Goal: Task Accomplishment & Management: Complete application form

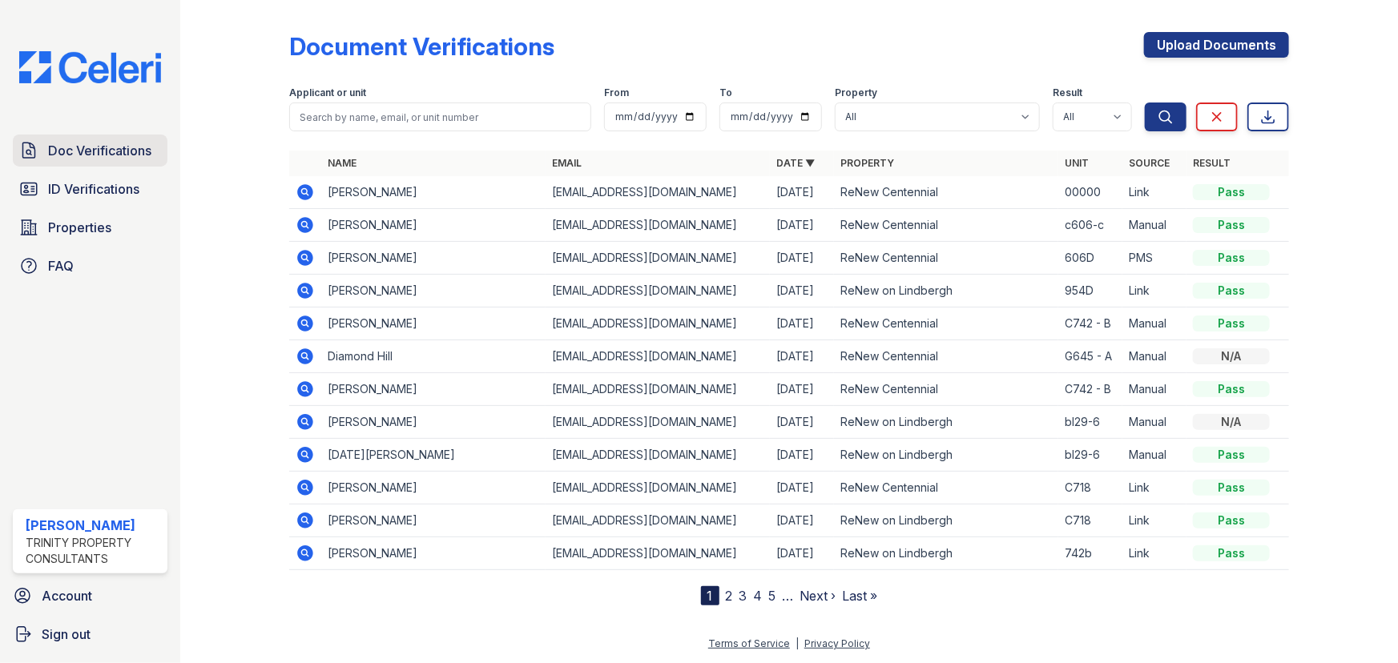
click at [112, 154] on span "Doc Verifications" at bounding box center [99, 150] width 103 height 19
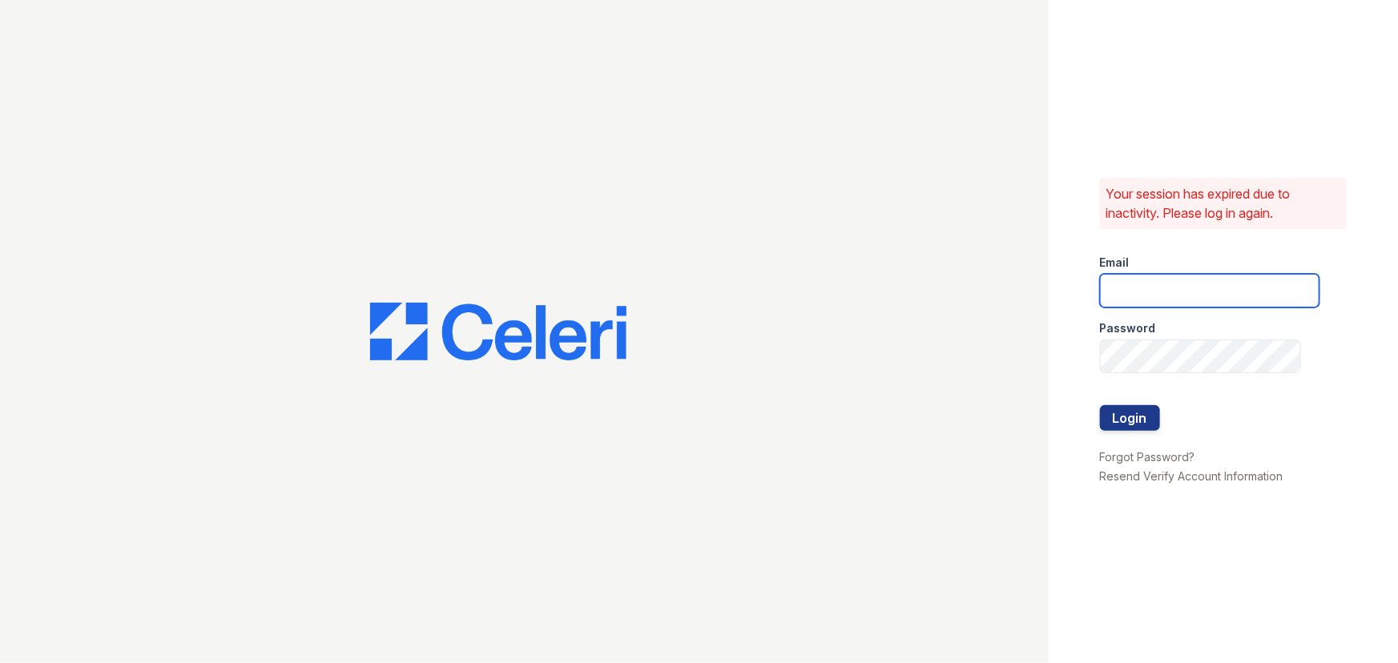
click at [1184, 296] on input "email" at bounding box center [1209, 291] width 219 height 34
type input "aalexander@trinity-pm.com"
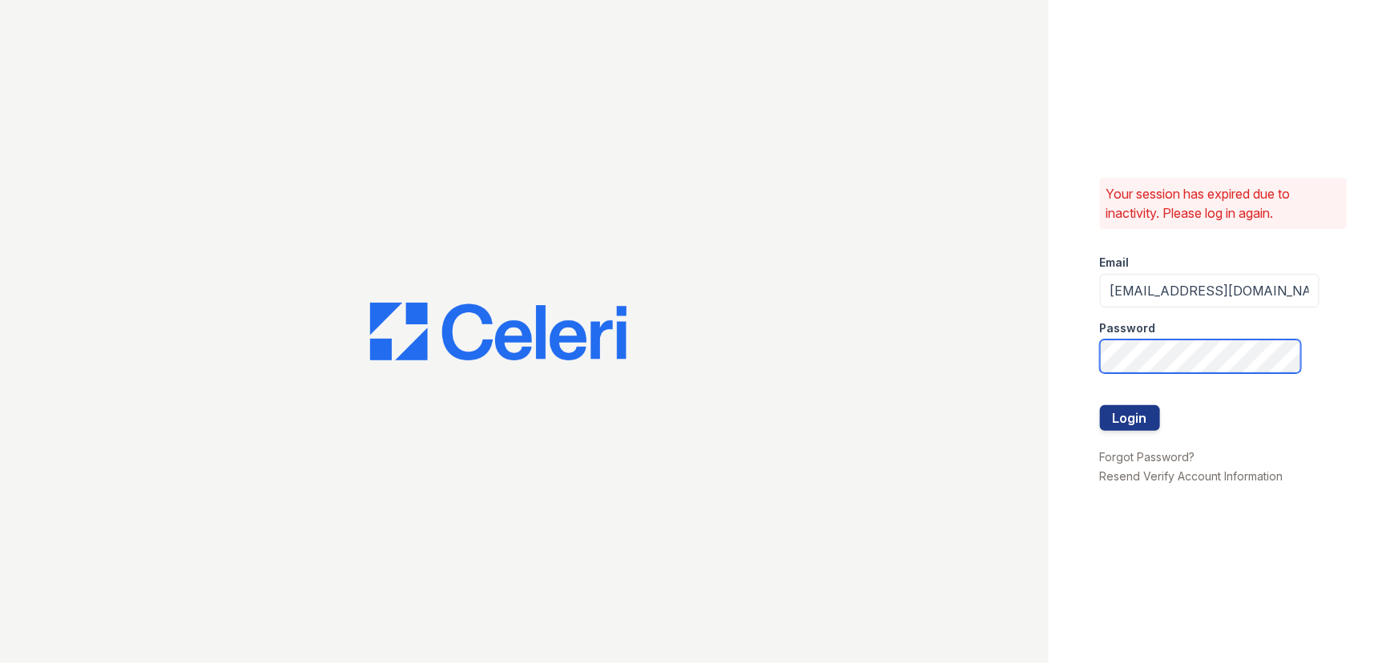
click at [1100, 405] on button "Login" at bounding box center [1130, 418] width 60 height 26
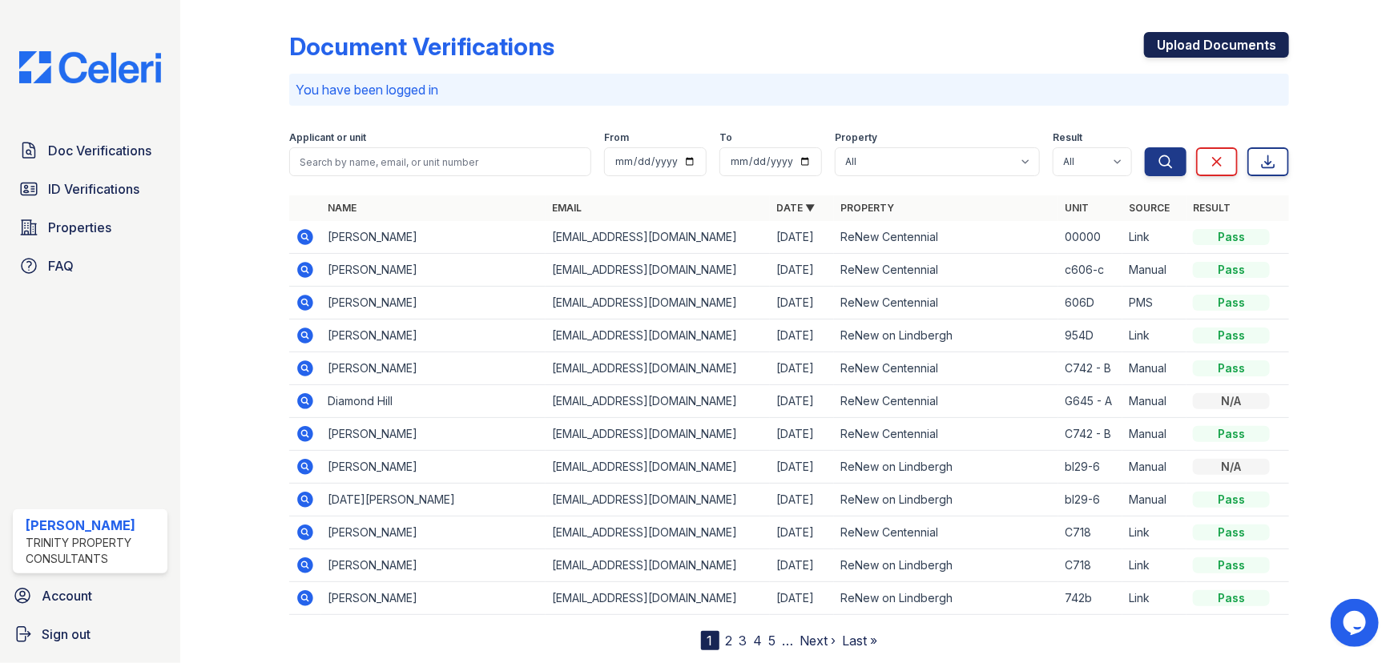
click at [1209, 46] on link "Upload Documents" at bounding box center [1216, 45] width 145 height 26
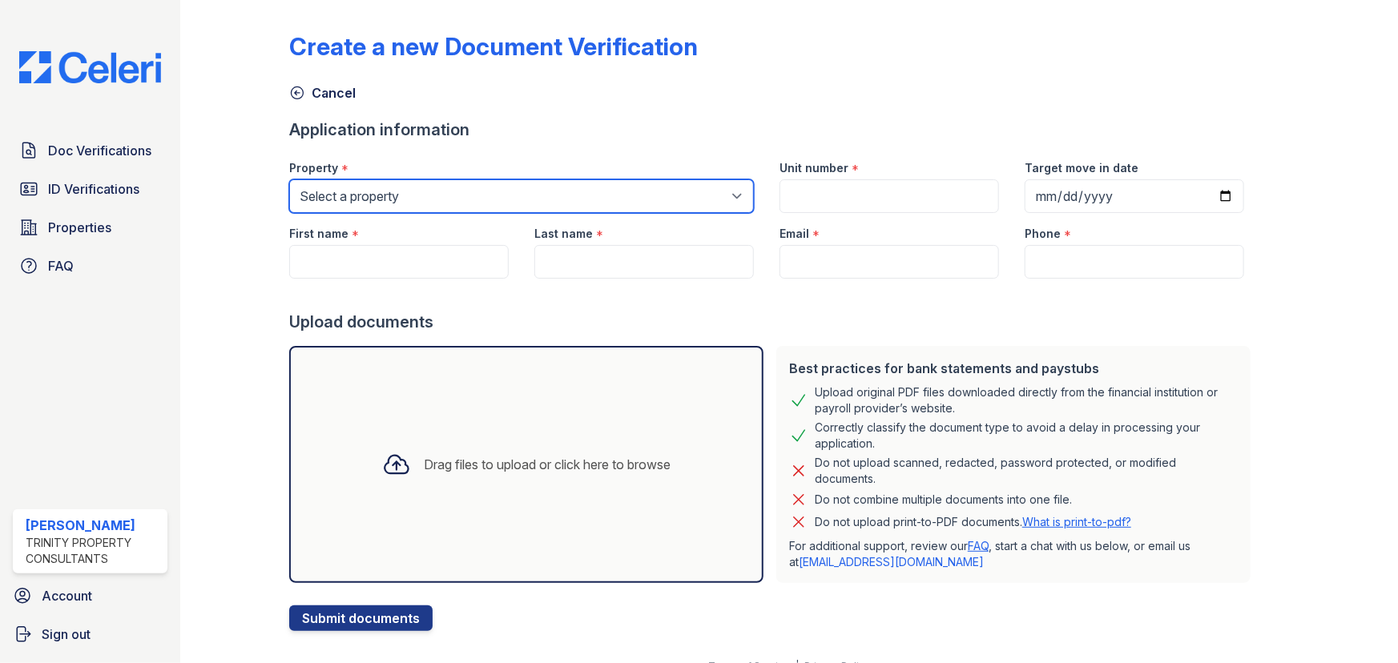
click at [417, 199] on select "Select a property ReNew Centennial ReNew on Lindbergh" at bounding box center [521, 196] width 465 height 34
select select "54"
click at [289, 179] on select "Select a property ReNew Centennial ReNew on Lindbergh" at bounding box center [521, 196] width 465 height 34
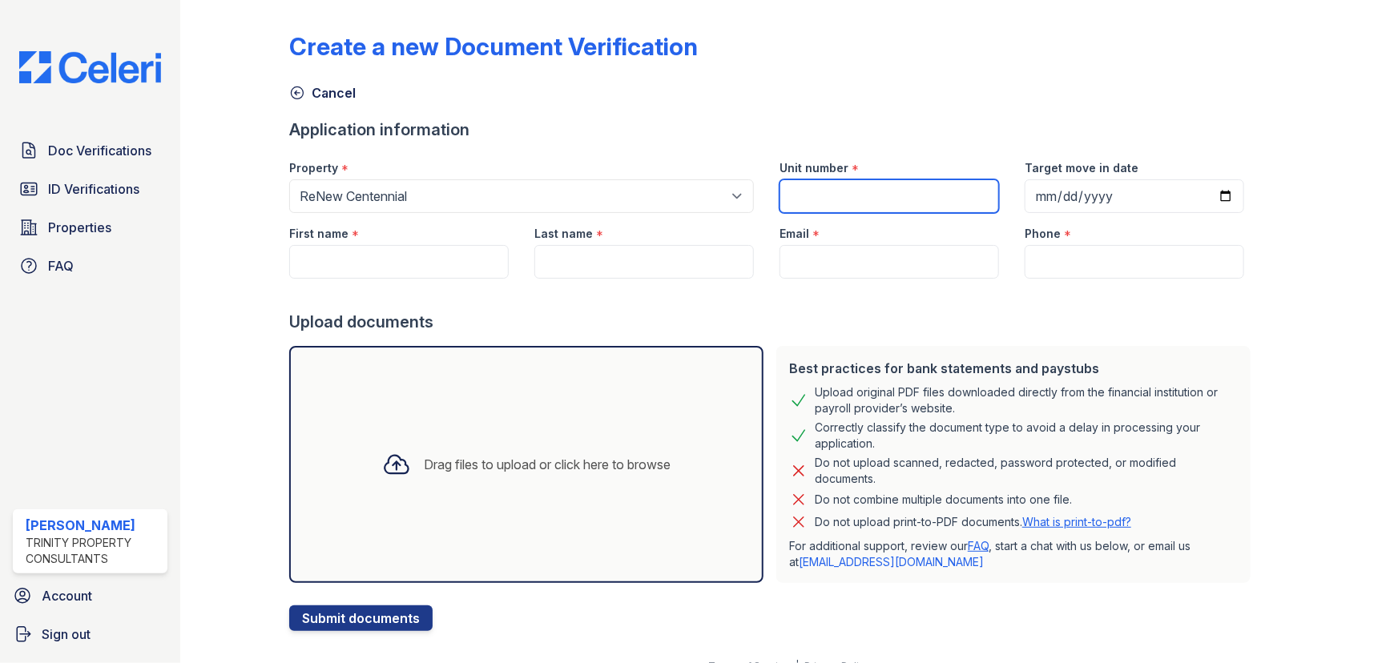
click at [871, 183] on input "Unit number" at bounding box center [888, 196] width 219 height 34
type input "G654-A"
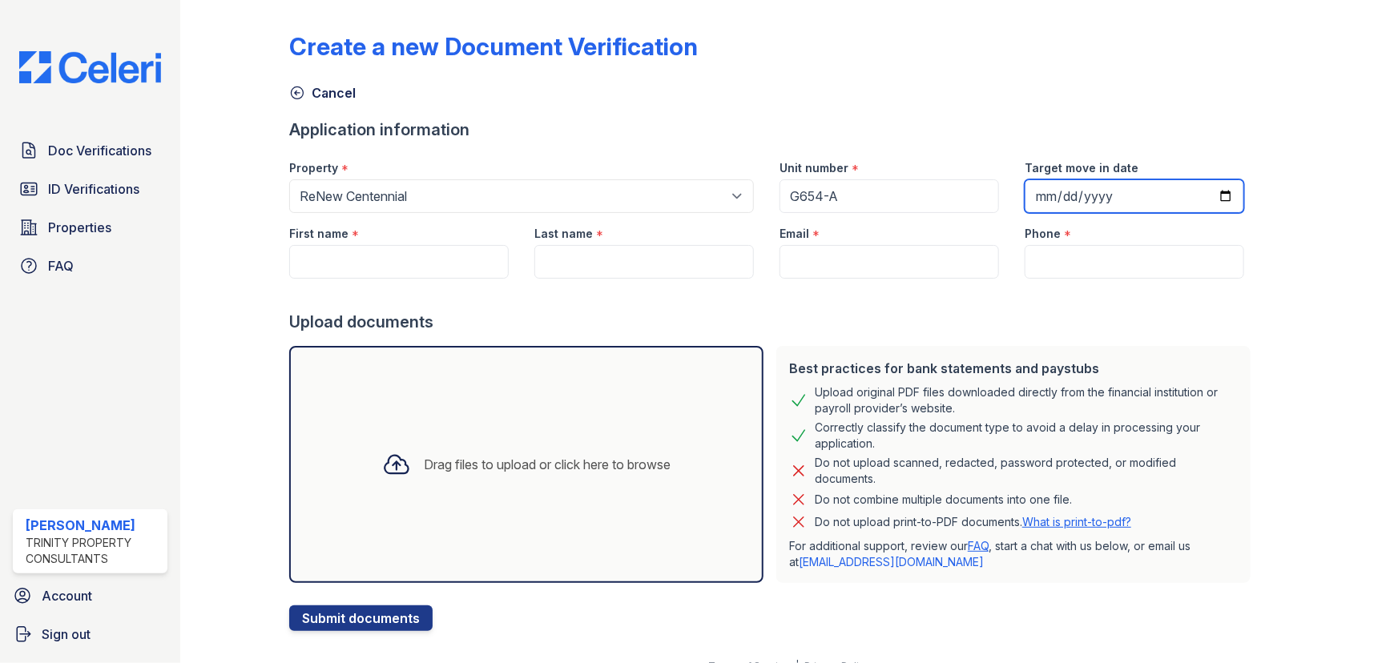
click at [1058, 200] on input "Target move in date" at bounding box center [1133, 196] width 219 height 34
click at [1028, 191] on input "Target move in date" at bounding box center [1133, 196] width 219 height 34
click at [1204, 195] on input "Target move in date" at bounding box center [1133, 196] width 219 height 34
type input "[DATE]"
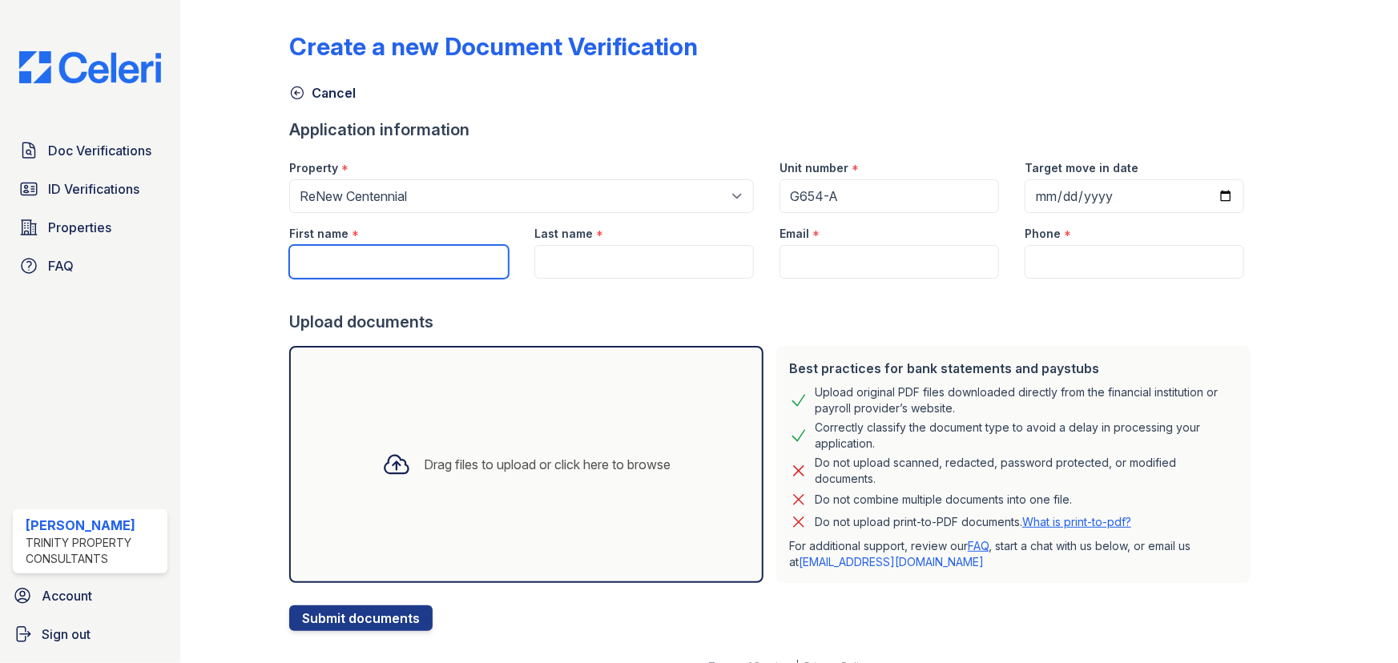
click at [425, 251] on input "First name" at bounding box center [398, 262] width 219 height 34
type input "Diamond"
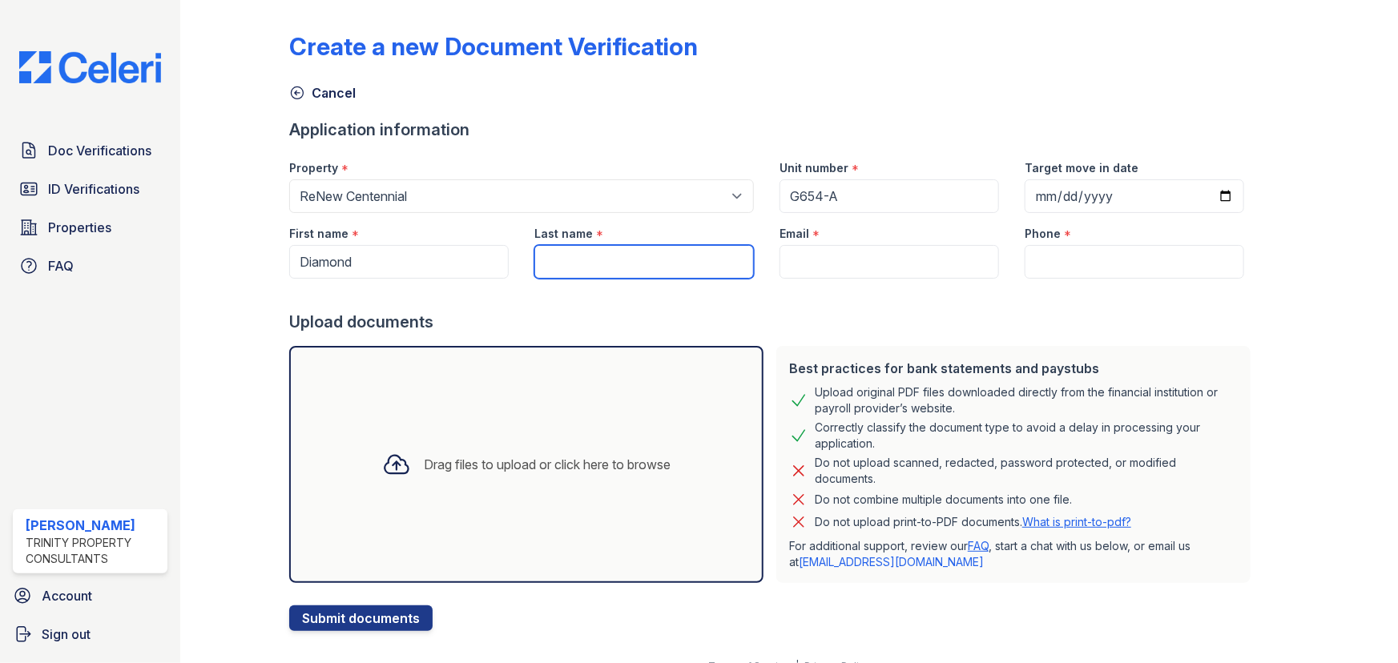
type input "G"
type input "Hill"
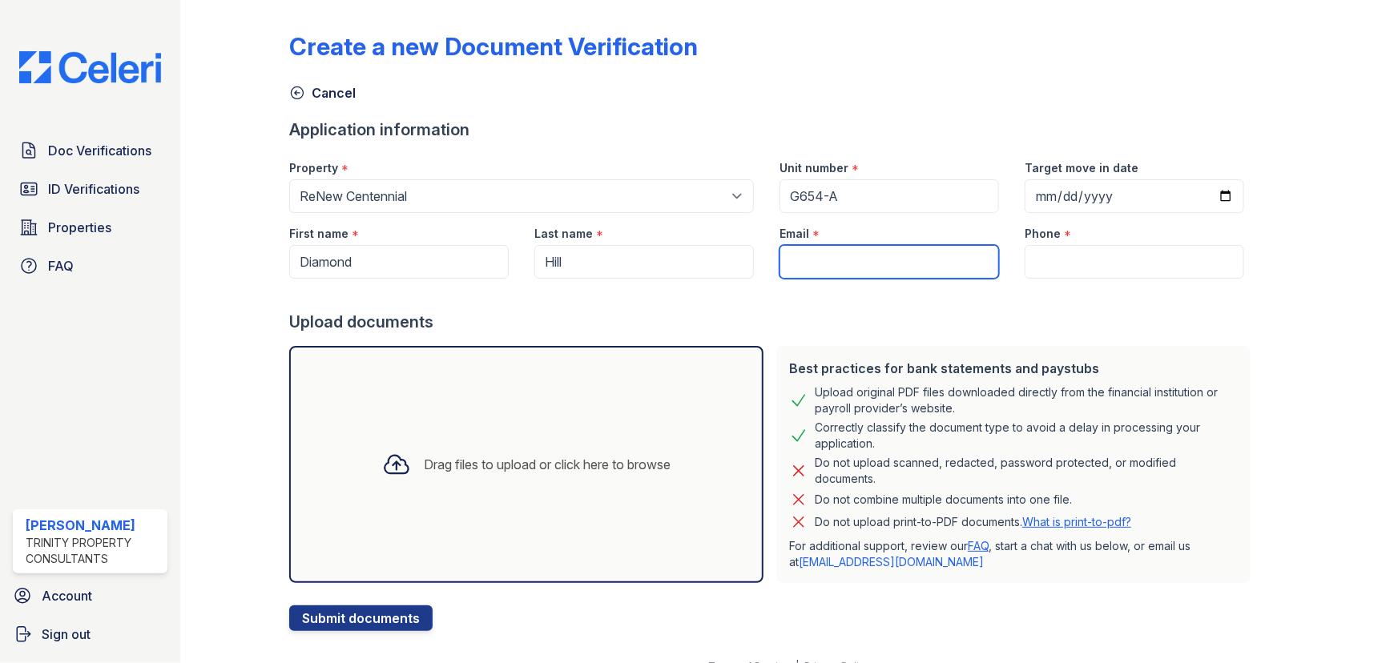
click at [812, 259] on input "Email" at bounding box center [888, 262] width 219 height 34
paste input "[EMAIL_ADDRESS][DOMAIN_NAME]"
type input "[EMAIL_ADDRESS][DOMAIN_NAME]"
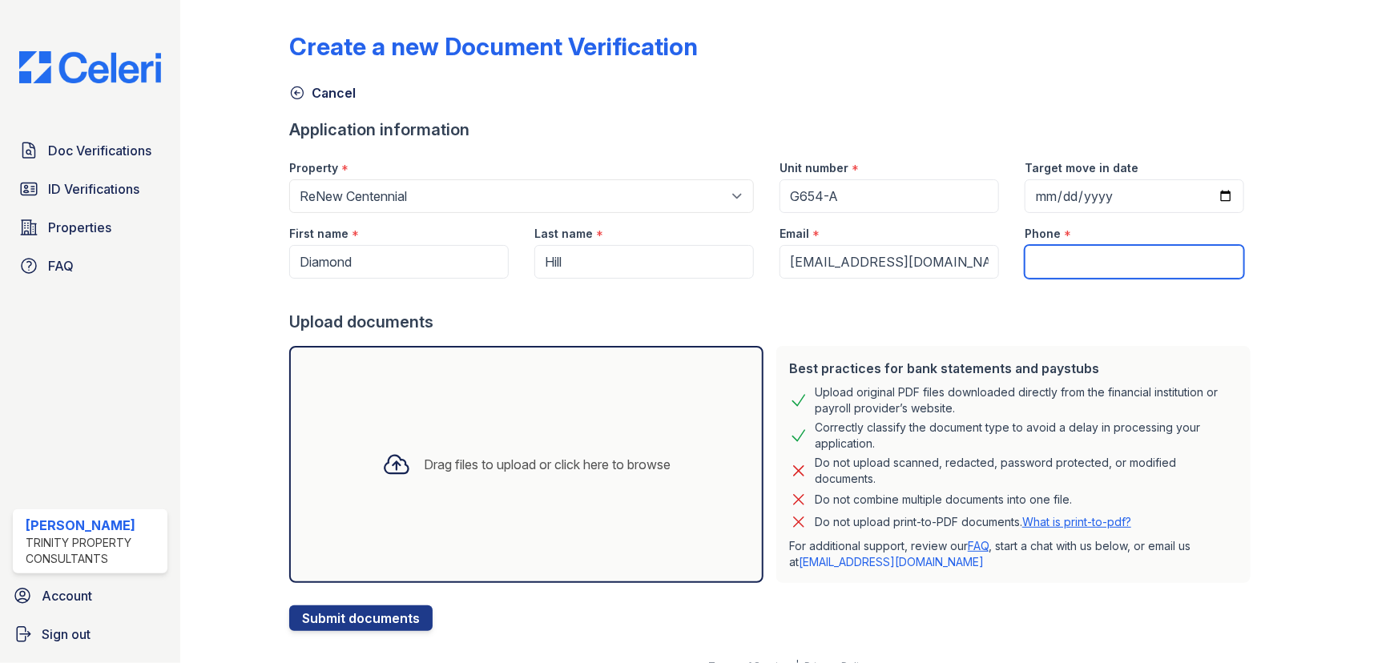
click at [1088, 264] on input "Phone" at bounding box center [1133, 262] width 219 height 34
click at [1086, 266] on input "Phone" at bounding box center [1133, 262] width 219 height 34
paste input "[PHONE_NUMBER]"
type input "[PHONE_NUMBER]"
click at [593, 428] on div "Drag files to upload or click here to browse" at bounding box center [526, 464] width 474 height 237
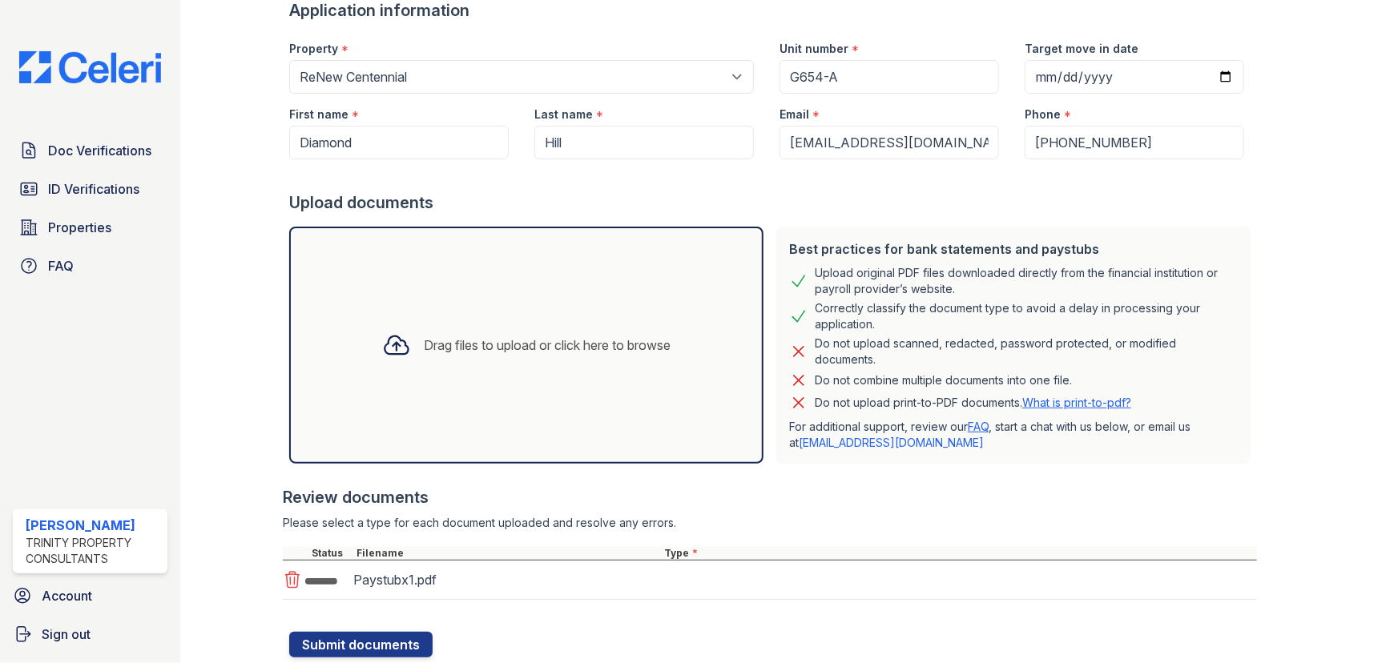
scroll to position [167, 0]
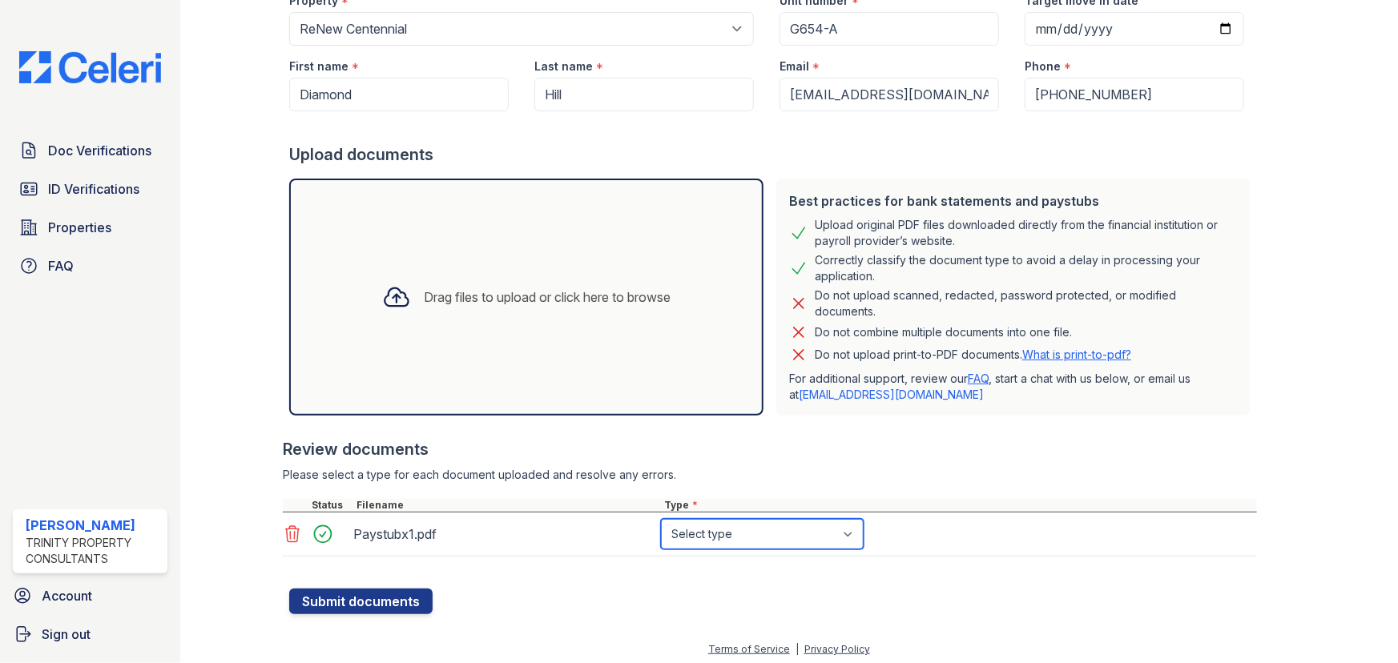
click at [682, 530] on select "Select type Paystub Bank Statement Offer Letter Tax Documents Benefit Award Let…" at bounding box center [762, 534] width 203 height 30
select select "paystub"
click at [661, 519] on select "Select type Paystub Bank Statement Offer Letter Tax Documents Benefit Award Let…" at bounding box center [762, 534] width 203 height 30
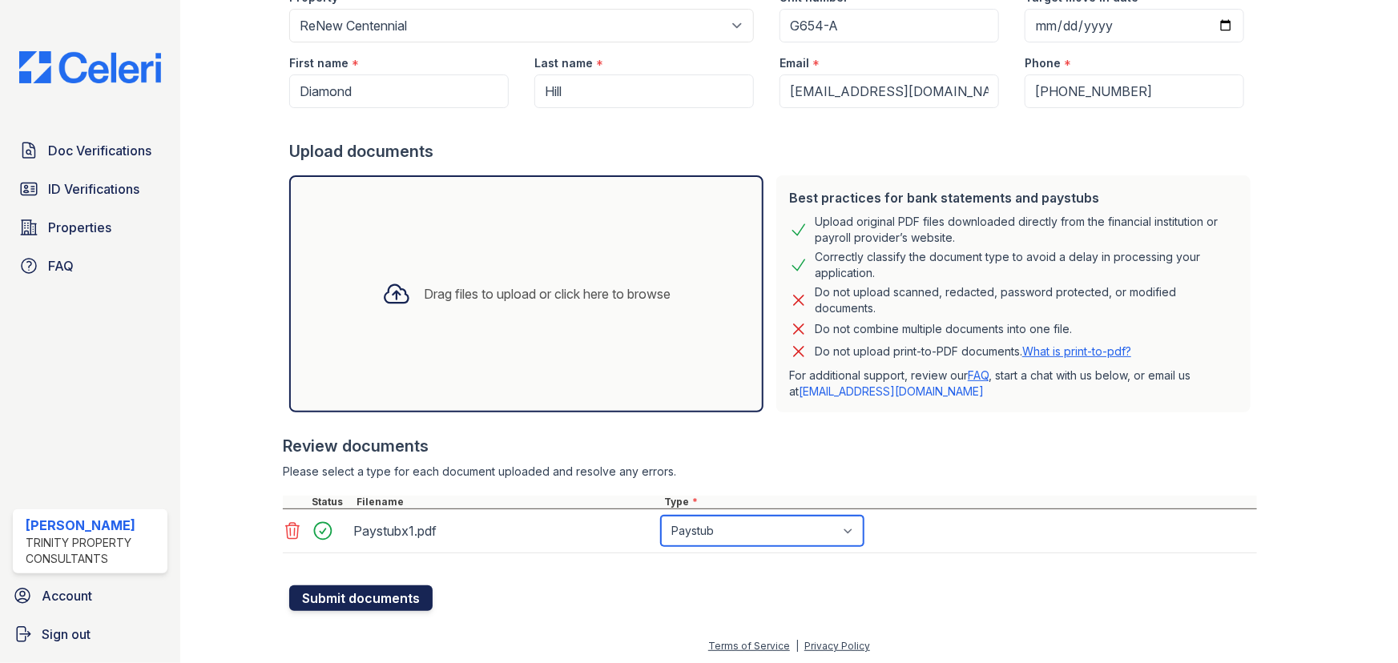
scroll to position [171, 0]
click at [380, 593] on button "Submit documents" at bounding box center [360, 598] width 143 height 26
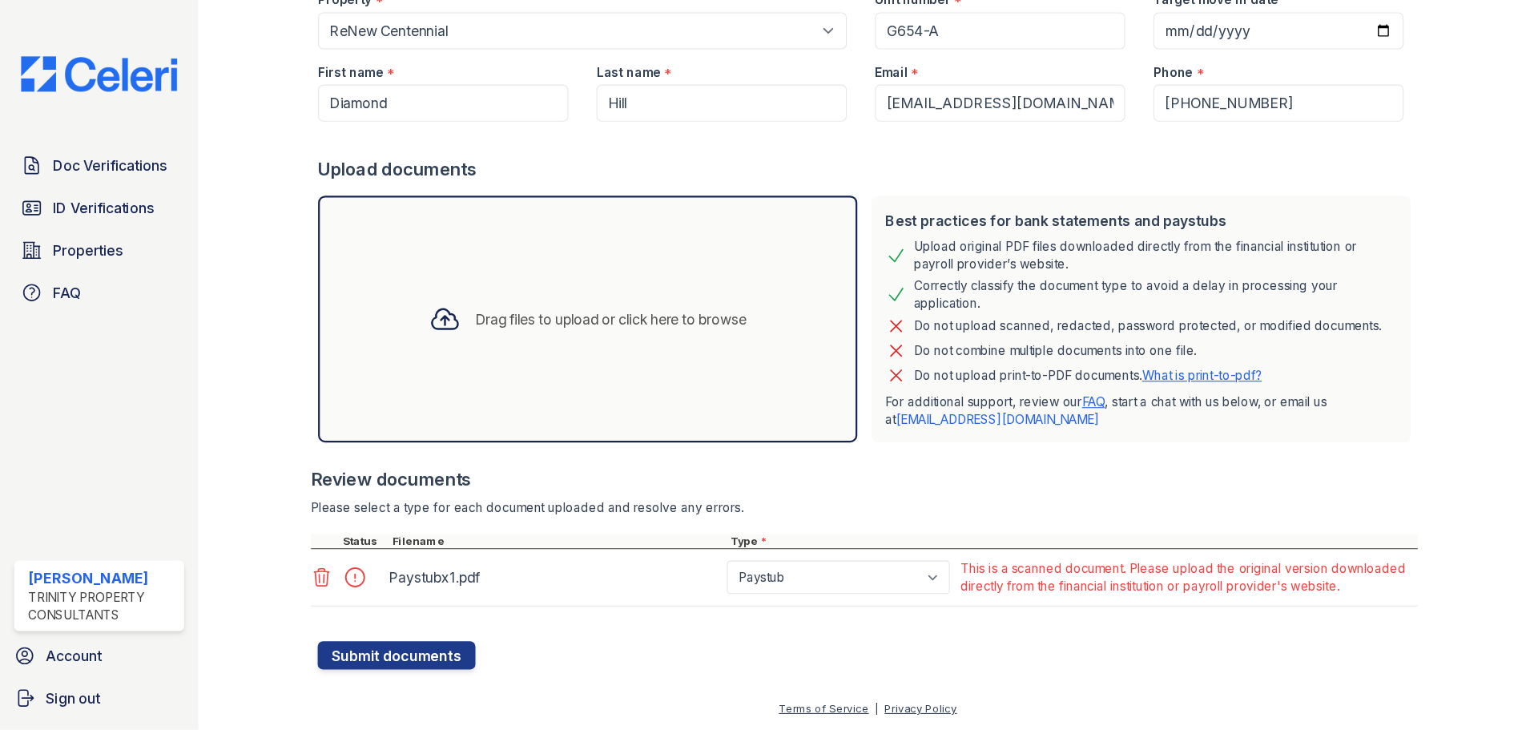
scroll to position [134, 0]
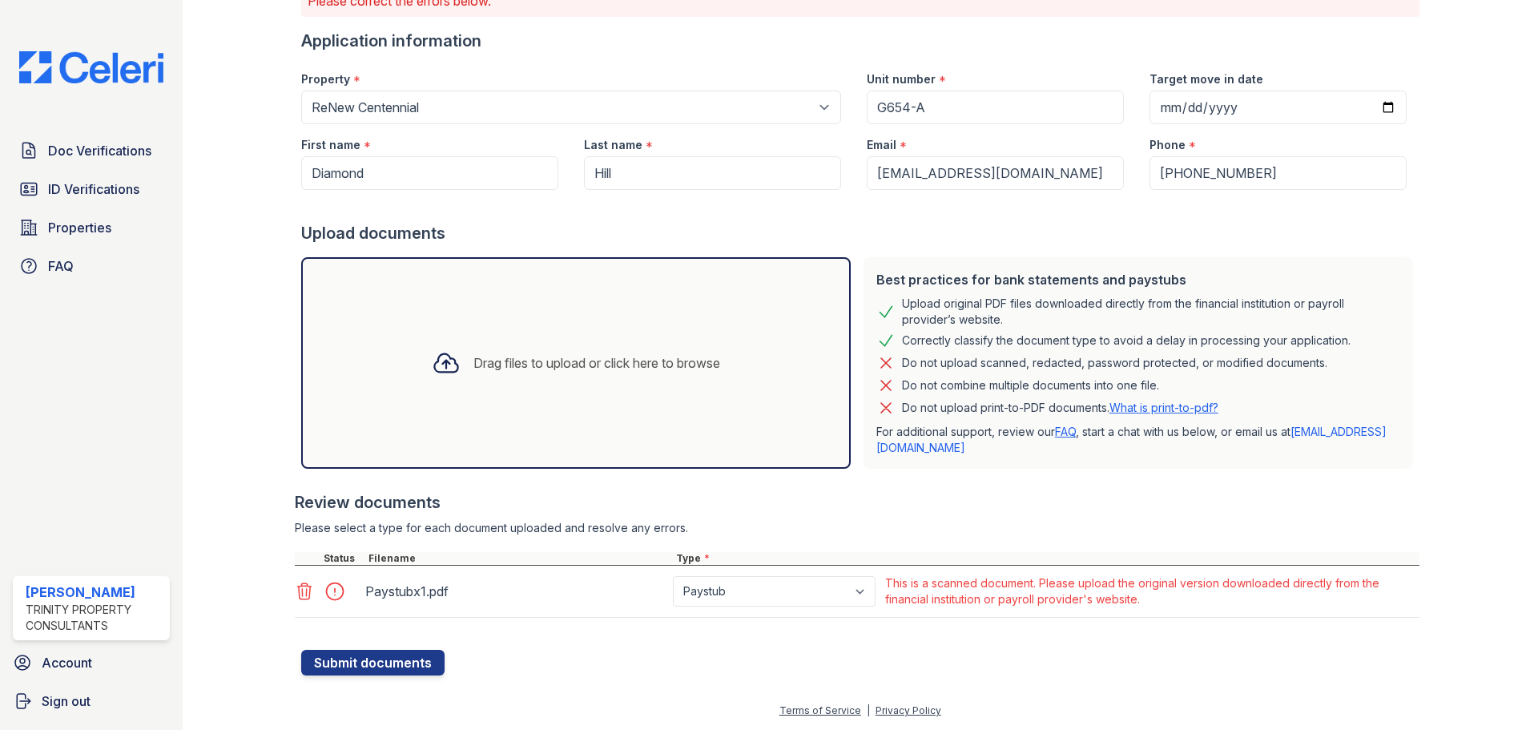
click at [1281, 42] on div "Application information" at bounding box center [860, 41] width 1118 height 22
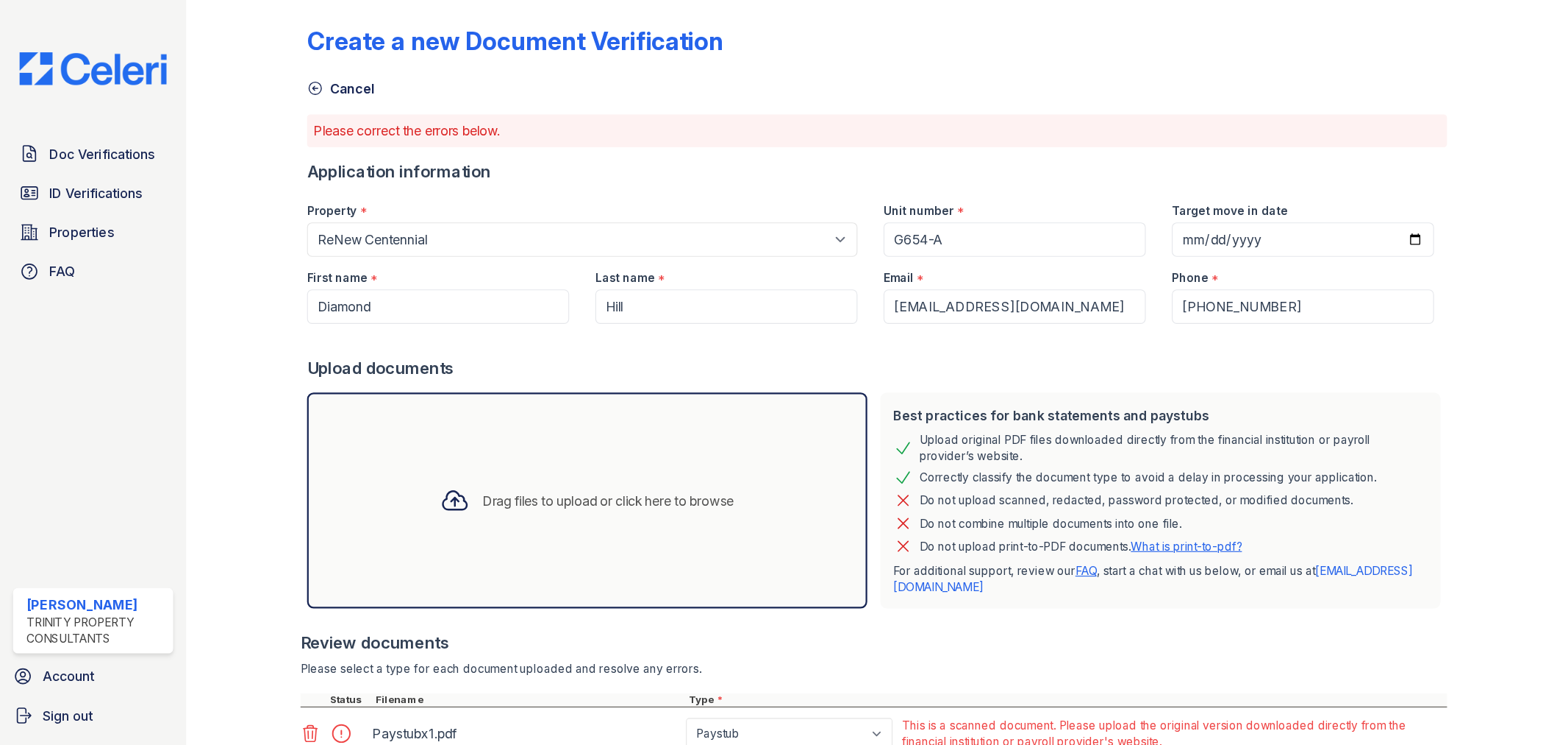
scroll to position [0, 0]
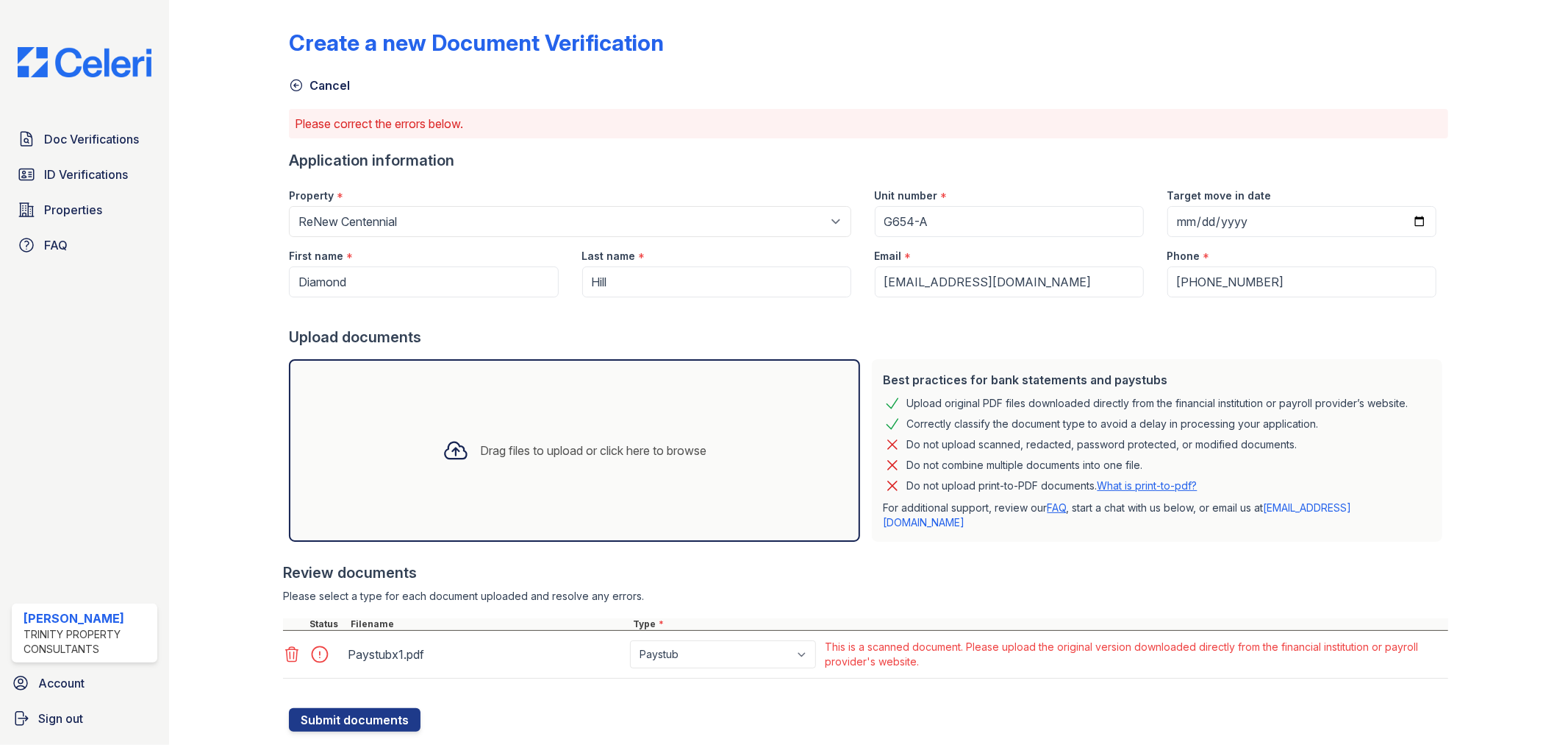
click at [1282, 174] on div at bounding box center [1496, 368] width 96 height 726
